Goal: Information Seeking & Learning: Learn about a topic

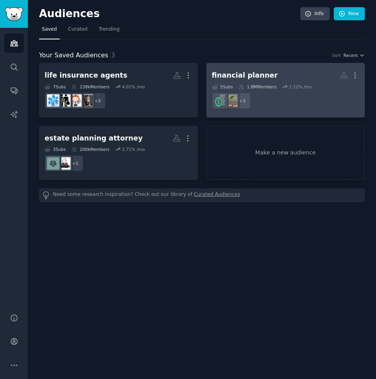
click at [297, 94] on div "+ 3" at bounding box center [286, 100] width 148 height 17
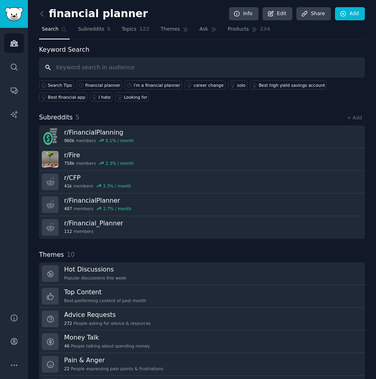
click at [122, 70] on input "text" at bounding box center [202, 67] width 326 height 20
type input "close rate"
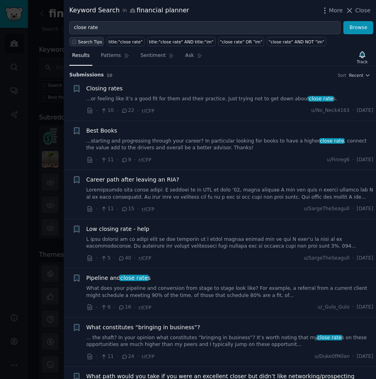
click at [85, 40] on span "Search Tips" at bounding box center [90, 42] width 24 height 6
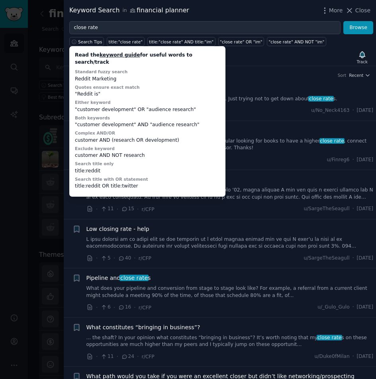
click at [114, 57] on link "keyword guide" at bounding box center [120, 55] width 41 height 6
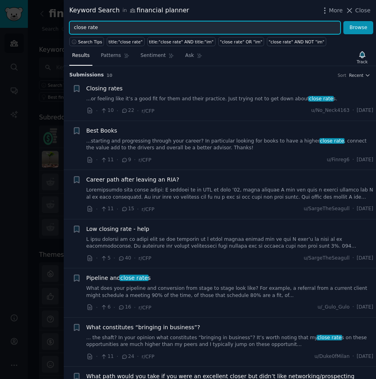
drag, startPoint x: 229, startPoint y: 23, endPoint x: 17, endPoint y: 33, distance: 212.9
click at [17, 33] on div "Keyword Search in financial planner More Close close rate Browse Search Tips ti…" at bounding box center [188, 189] width 376 height 379
click at [343, 21] on button "Browse" at bounding box center [358, 28] width 30 height 14
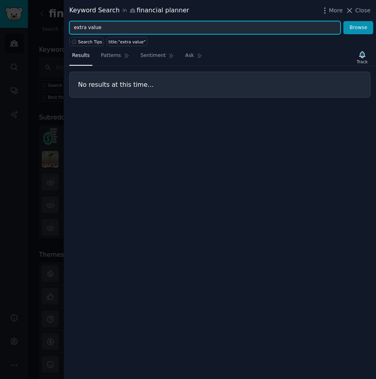
drag, startPoint x: 70, startPoint y: 24, endPoint x: 57, endPoint y: 24, distance: 13.5
click at [57, 24] on div "Keyword Search in financial planner More Close extra value Browse Search Tips t…" at bounding box center [188, 189] width 376 height 379
type input "value"
click at [343, 21] on button "Browse" at bounding box center [358, 28] width 30 height 14
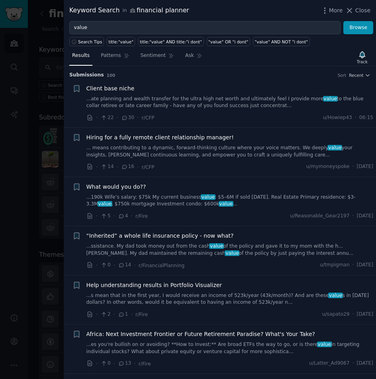
click at [119, 101] on link "...ate planning and wealth transfer for the ultra high net worth and ultimately…" at bounding box center [229, 103] width 287 height 14
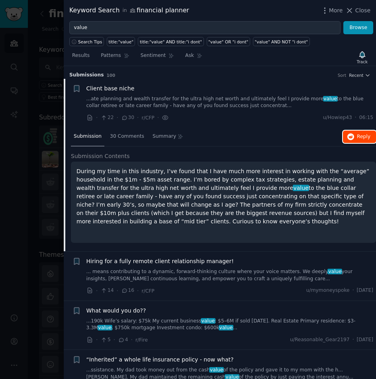
click at [370, 133] on button "Reply on Reddit" at bounding box center [359, 137] width 33 height 13
